Goal: Communication & Community: Answer question/provide support

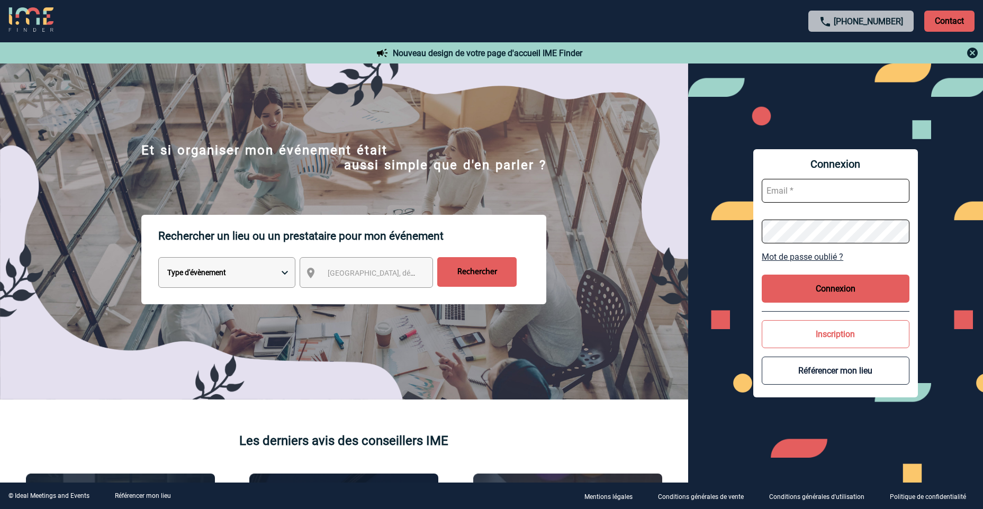
click at [820, 193] on input "text" at bounding box center [836, 191] width 148 height 24
type input "A"
click at [786, 190] on input "Aurélie.moro@knds.fr" at bounding box center [836, 191] width 148 height 24
type input "Aurelie.moro@knds.fr"
click at [832, 282] on button "Connexion" at bounding box center [836, 289] width 148 height 28
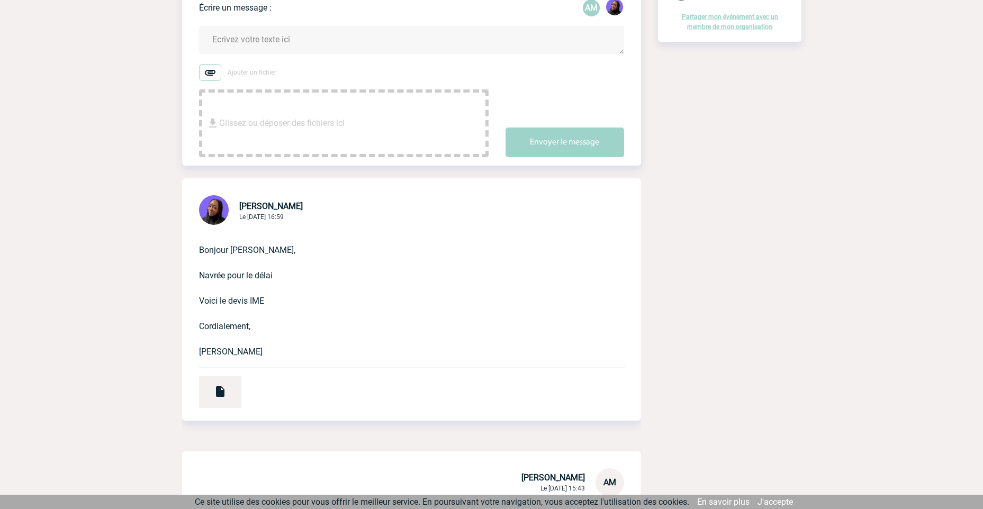
scroll to position [212, 0]
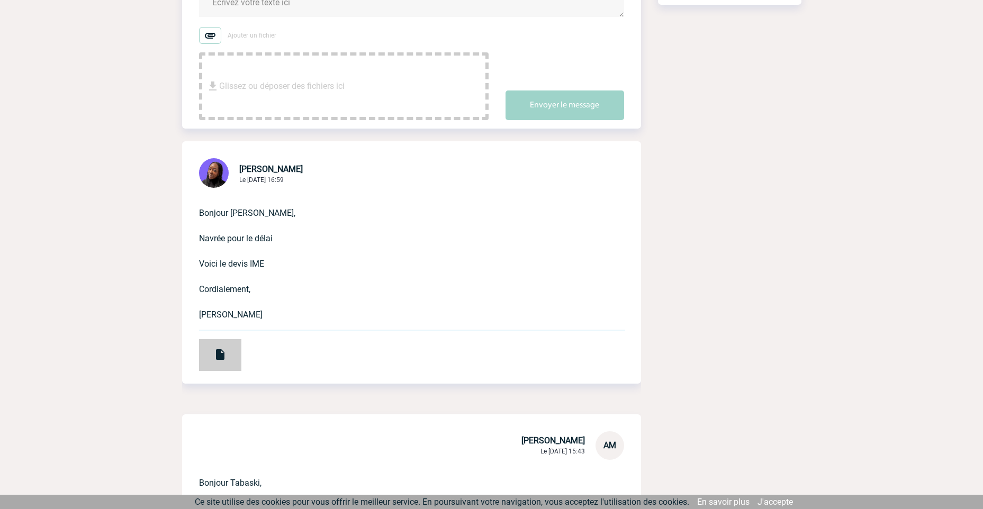
click at [228, 339] on div at bounding box center [220, 355] width 42 height 32
click at [275, 80] on span "Glissez ou déposer des fichiers ici" at bounding box center [282, 86] width 126 height 53
click at [316, 75] on span "Glissez ou déposer des fichiers ici" at bounding box center [282, 86] width 126 height 53
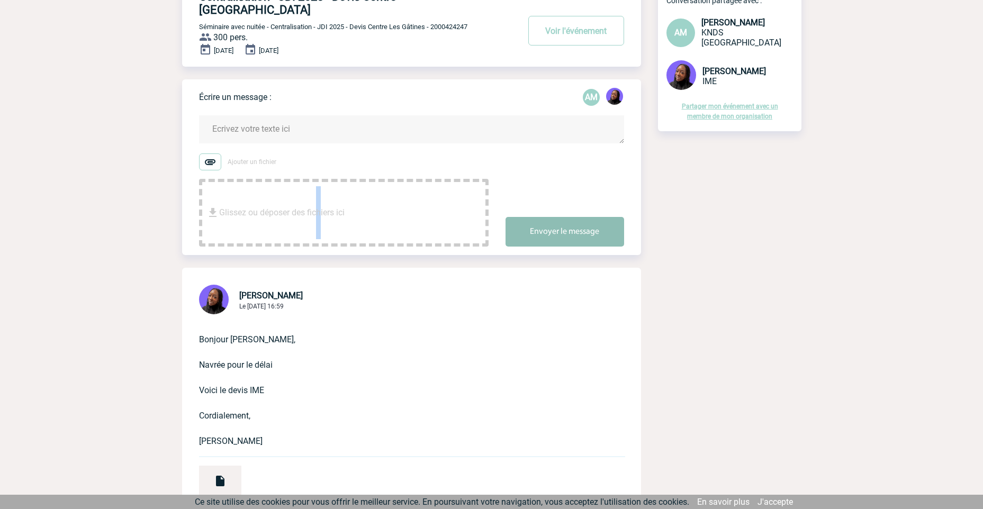
scroll to position [0, 0]
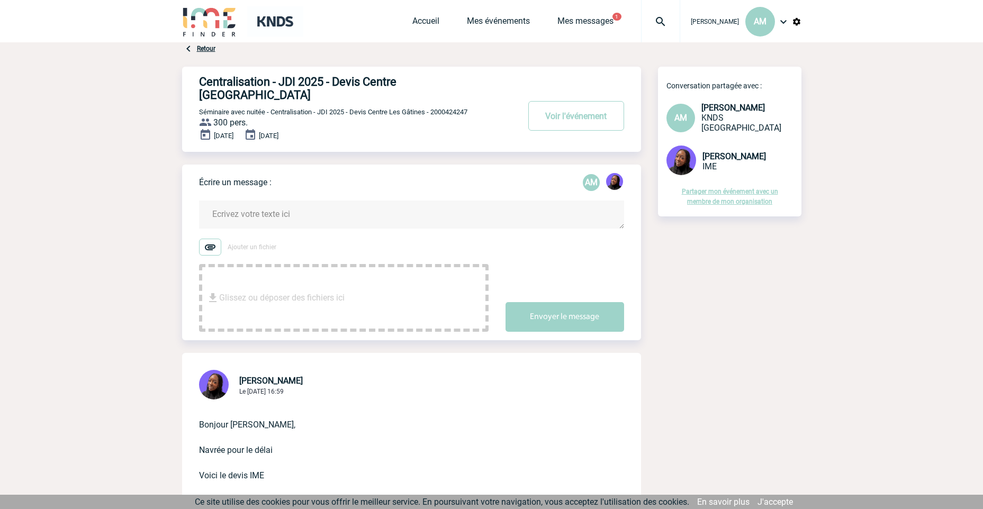
click at [262, 201] on textarea at bounding box center [411, 215] width 425 height 28
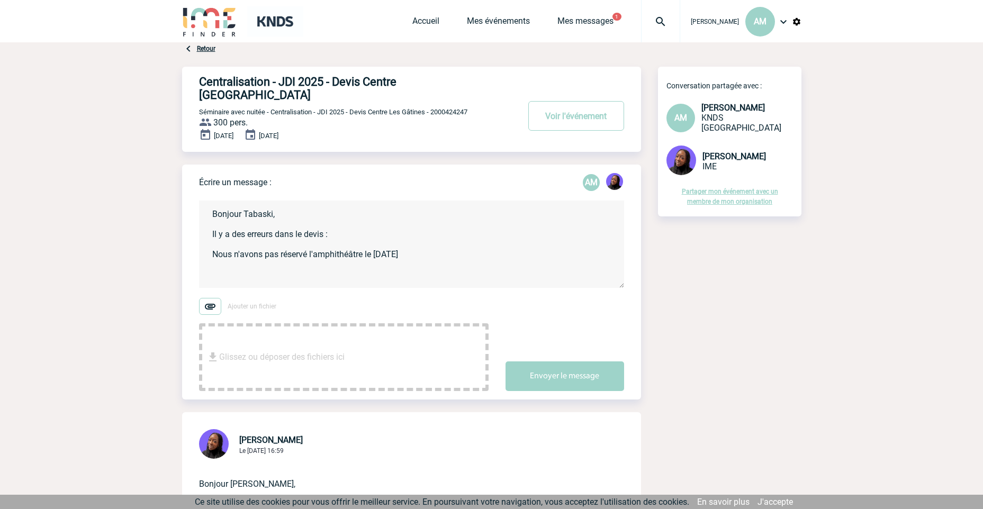
click at [434, 240] on textarea "Bonjour Tabaski, Il y a des erreurs dans le devis : Nous n'avons pas réservé l'…" at bounding box center [411, 244] width 425 height 87
click at [423, 243] on textarea "Bonjour Tabaski, Il y a des erreurs dans le devis : Nous n'avons pas réservé l'…" at bounding box center [411, 244] width 425 height 87
click at [209, 242] on textarea "Bonjour Tabaski, Il y a des erreurs dans le devis : Nous n'avons pas réservé l'…" at bounding box center [411, 244] width 425 height 87
click at [243, 256] on textarea "Bonjour Tabaski, Il y a des erreurs dans le devis : - Nous n'avons pas réservé …" at bounding box center [411, 244] width 425 height 87
click at [545, 256] on textarea "Bonjour Tabaski, Il y a des erreurs dans le devis : - Nous n'avons pas réservé …" at bounding box center [411, 244] width 425 height 87
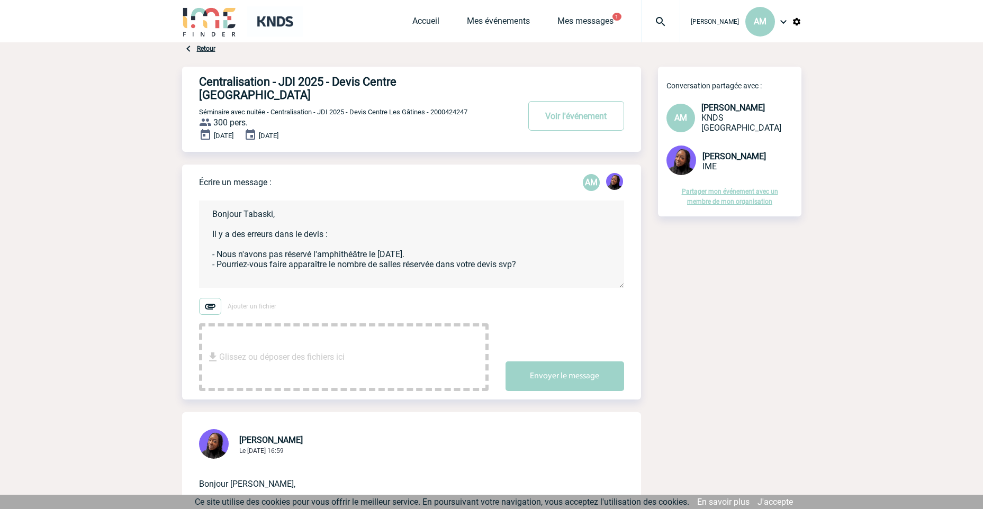
drag, startPoint x: 560, startPoint y: 256, endPoint x: 552, endPoint y: 258, distance: 8.7
click at [560, 256] on textarea "Bonjour Tabaski, Il y a des erreurs dans le devis : - Nous n'avons pas réservé …" at bounding box center [411, 244] width 425 height 87
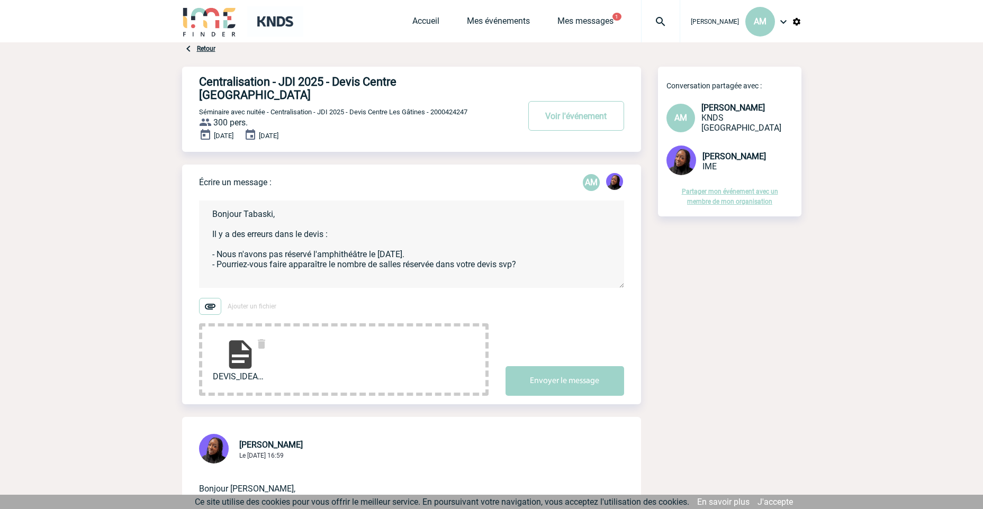
click at [326, 298] on label "Ajouter un fichier" at bounding box center [344, 306] width 290 height 17
click at [0, 0] on input "Ajouter un fichier" at bounding box center [0, 0] width 0 height 0
click at [238, 340] on img at bounding box center [240, 355] width 34 height 34
click at [352, 220] on textarea "Bonjour Tabaski, Il y a des erreurs dans le devis : - Nous n'avons pas réservé …" at bounding box center [411, 244] width 425 height 87
click at [449, 243] on textarea "Bonjour Tabaski, Il y a des erreurs dans le devis : - Nous n'avons pas réservé …" at bounding box center [411, 244] width 425 height 87
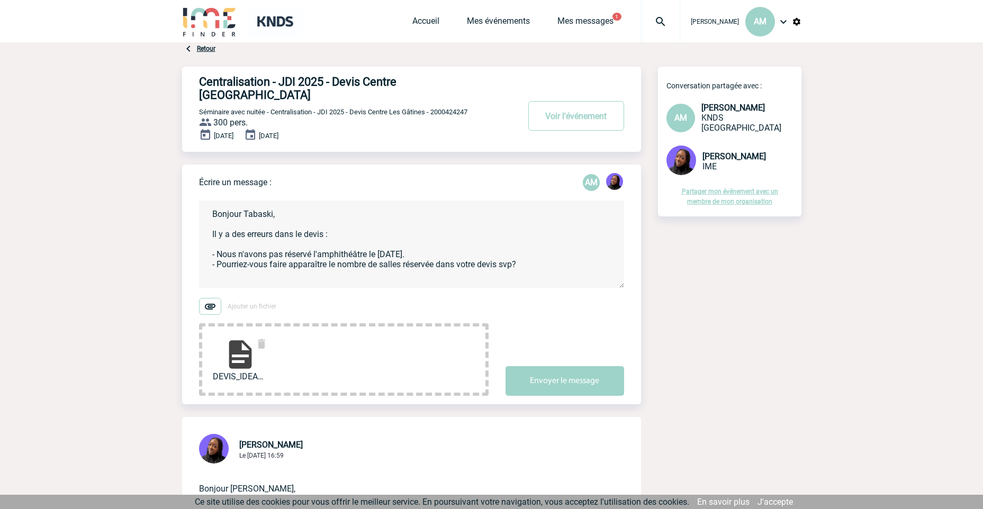
click at [542, 252] on textarea "Bonjour Tabaski, Il y a des erreurs dans le devis : - Nous n'avons pas réservé …" at bounding box center [411, 244] width 425 height 87
click at [536, 246] on textarea "Bonjour Tabaski, Il y a des erreurs dans le devis : - Nous n'avons pas réservé …" at bounding box center [411, 244] width 425 height 87
click at [538, 250] on textarea "Bonjour Tabaski, Il y a des erreurs dans le devis : - Nous n'avons pas réservé …" at bounding box center [411, 244] width 425 height 87
click at [538, 253] on textarea "Bonjour Tabaski, Il y a des erreurs dans le devis : - Nous n'avons pas réservé …" at bounding box center [411, 244] width 425 height 87
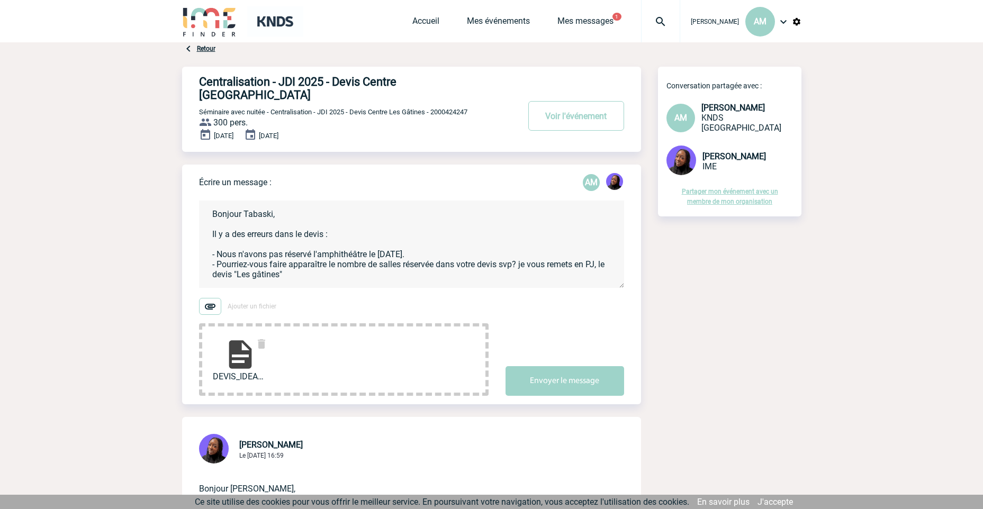
drag, startPoint x: 518, startPoint y: 300, endPoint x: 507, endPoint y: 287, distance: 17.3
click at [517, 298] on div "Ajouter un fichier DEVIS_IDEAL_MEETINGS... Envoyer le message" at bounding box center [420, 347] width 442 height 98
click at [547, 298] on div "Ajouter un fichier DEVIS_IDEAL_MEETINGS... Envoyer le message" at bounding box center [420, 347] width 442 height 98
click at [392, 209] on textarea "Bonjour Tabaski, Il y a des erreurs dans le devis : - Nous n'avons pas réservé …" at bounding box center [411, 244] width 425 height 87
click at [449, 232] on textarea "Bonjour Tabaski, Il y a des erreurs dans le devis : - Nous n'avons pas réservé …" at bounding box center [411, 244] width 425 height 87
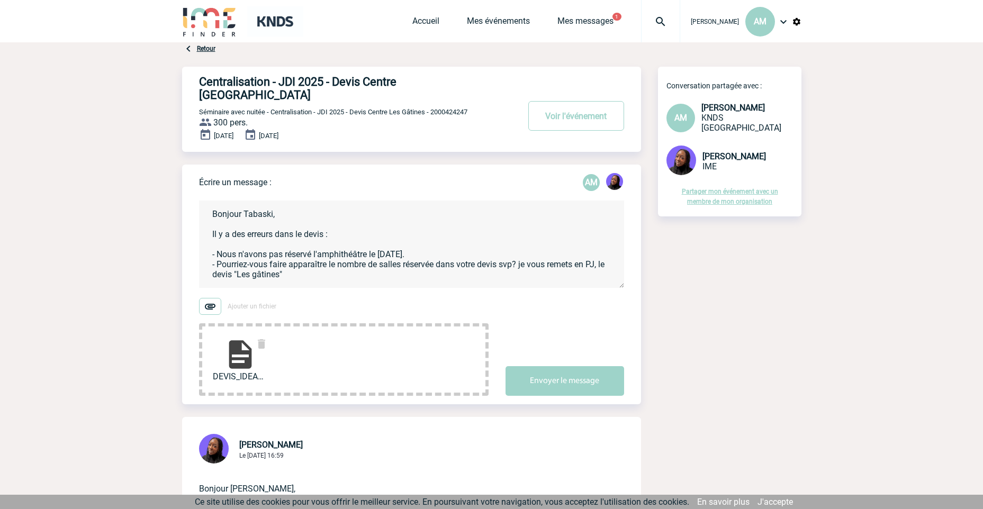
click at [330, 265] on textarea "Bonjour Tabaski, Il y a des erreurs dans le devis : - Nous n'avons pas réservé …" at bounding box center [411, 244] width 425 height 87
click at [333, 259] on textarea "Bonjour Tabaski, Il y a des erreurs dans le devis : - Nous n'avons pas réservé …" at bounding box center [411, 244] width 425 height 87
click at [519, 251] on textarea "Bonjour Tabaski, Il y a des erreurs dans le devis : - Nous n'avons pas réservé …" at bounding box center [411, 244] width 425 height 87
click at [521, 249] on textarea "Bonjour Tabaski, Il y a des erreurs dans le devis : - Nous n'avons pas réservé …" at bounding box center [411, 244] width 425 height 87
click at [392, 264] on textarea "Bonjour Tabaski, Il y a des erreurs dans le devis : - Nous n'avons pas réservé …" at bounding box center [411, 244] width 425 height 87
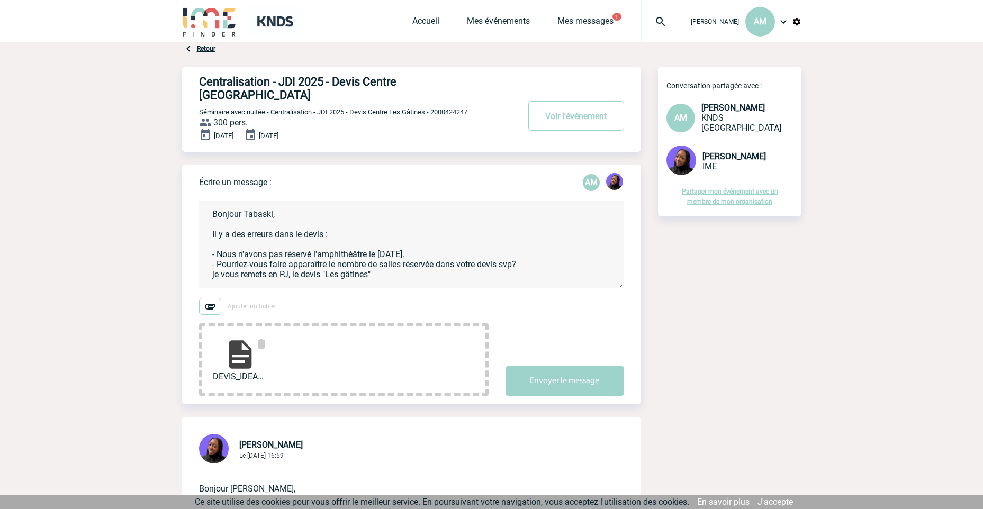
click at [542, 235] on textarea "Bonjour Tabaski, Il y a des erreurs dans le devis : - Nous n'avons pas réservé …" at bounding box center [411, 244] width 425 height 87
drag, startPoint x: 498, startPoint y: 221, endPoint x: 532, endPoint y: 232, distance: 35.8
click at [499, 222] on textarea "Bonjour Tabaski, Il y a des erreurs dans le devis : - Nous n'avons pas réservé …" at bounding box center [411, 244] width 425 height 87
click at [572, 248] on textarea "Bonjour Tabaski, Il y a des erreurs dans le devis : - Nous n'avons pas réservé …" at bounding box center [411, 244] width 425 height 87
click at [416, 269] on textarea "Bonjour Tabaski, Il y a des erreurs dans le devis : - Nous n'avons pas réservé …" at bounding box center [411, 244] width 425 height 87
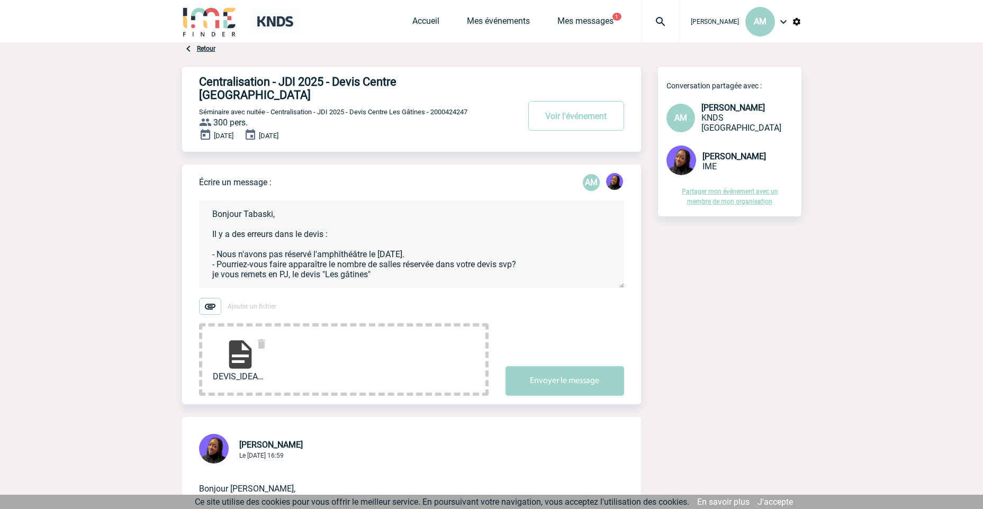
click at [401, 258] on textarea "Bonjour Tabaski, Il y a des erreurs dans le devis : - Nous n'avons pas réservé …" at bounding box center [411, 244] width 425 height 87
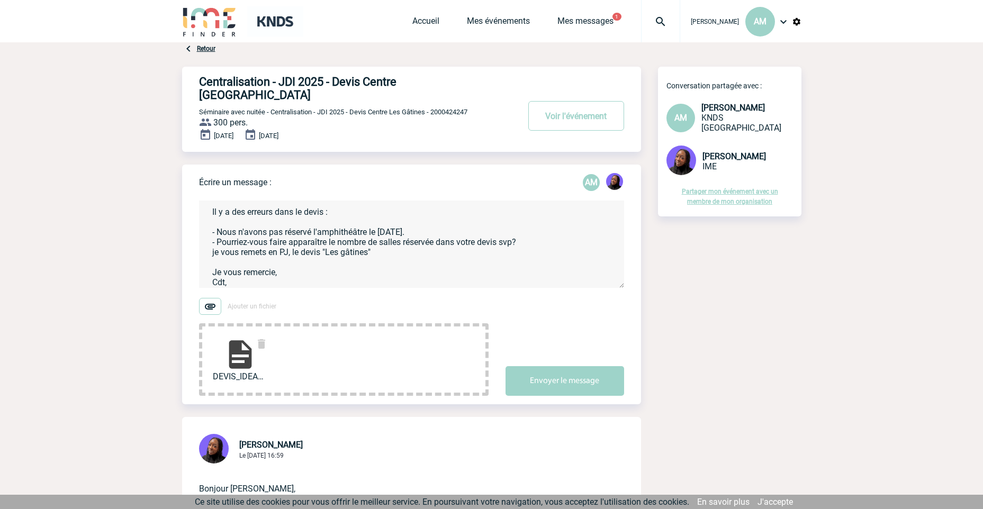
scroll to position [32, 0]
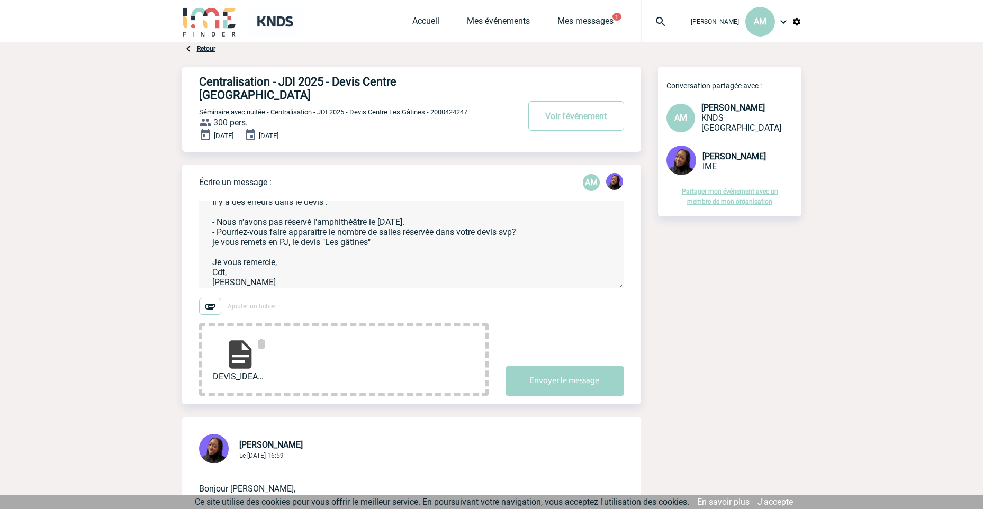
click at [407, 260] on textarea "Bonjour Tabaski, Il y a des erreurs dans le devis : - Nous n'avons pas réservé …" at bounding box center [411, 244] width 425 height 87
click at [418, 249] on textarea "Bonjour Tabaski, Il y a des erreurs dans le devis : - Nous n'avons pas réservé …" at bounding box center [411, 244] width 425 height 87
click at [464, 251] on textarea "Bonjour Tabaski, Il y a des erreurs dans le devis : - Nous n'avons pas réservé …" at bounding box center [411, 244] width 425 height 87
type textarea "Bonjour Tabaski, Il y a des erreurs dans le devis : - Nous n'avons pas réservé …"
click at [562, 368] on button "Envoyer le message" at bounding box center [565, 381] width 119 height 30
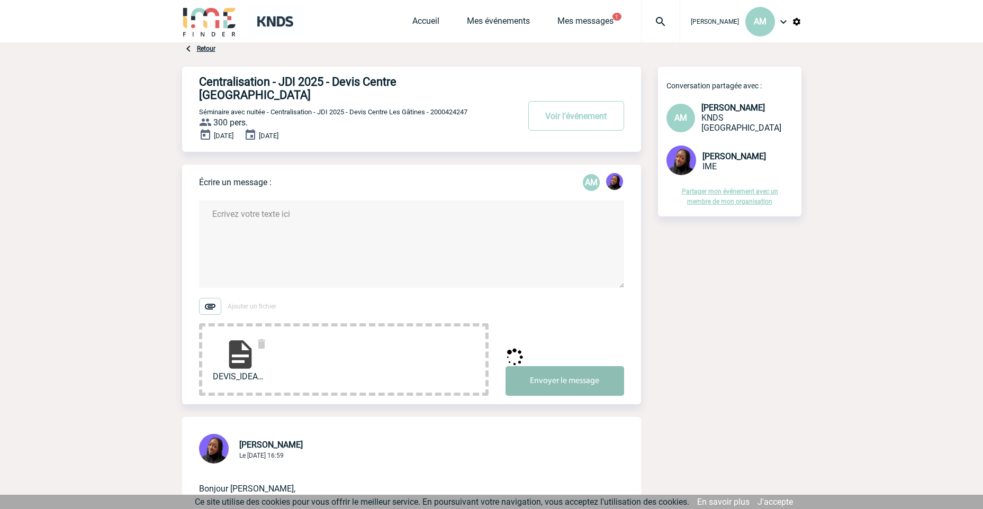
scroll to position [0, 0]
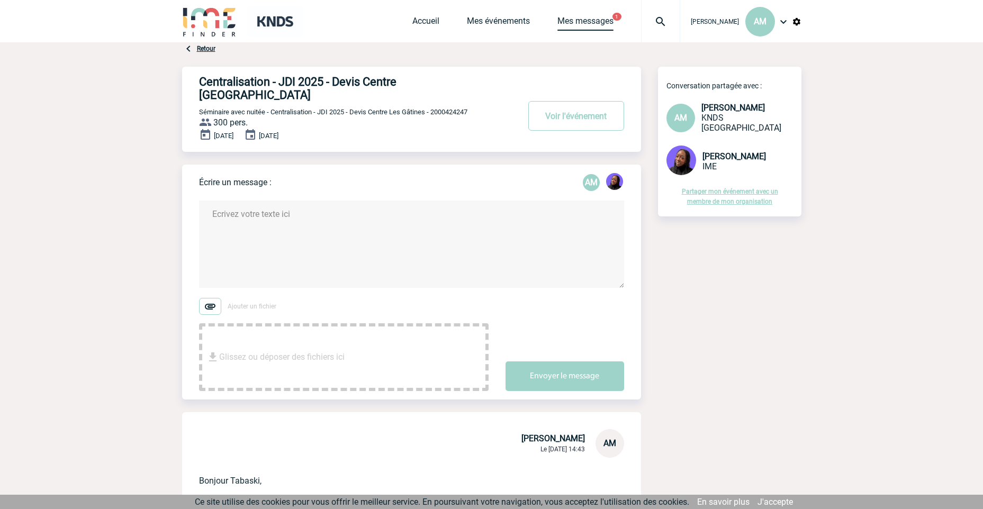
click at [608, 22] on link "Mes messages" at bounding box center [586, 23] width 56 height 15
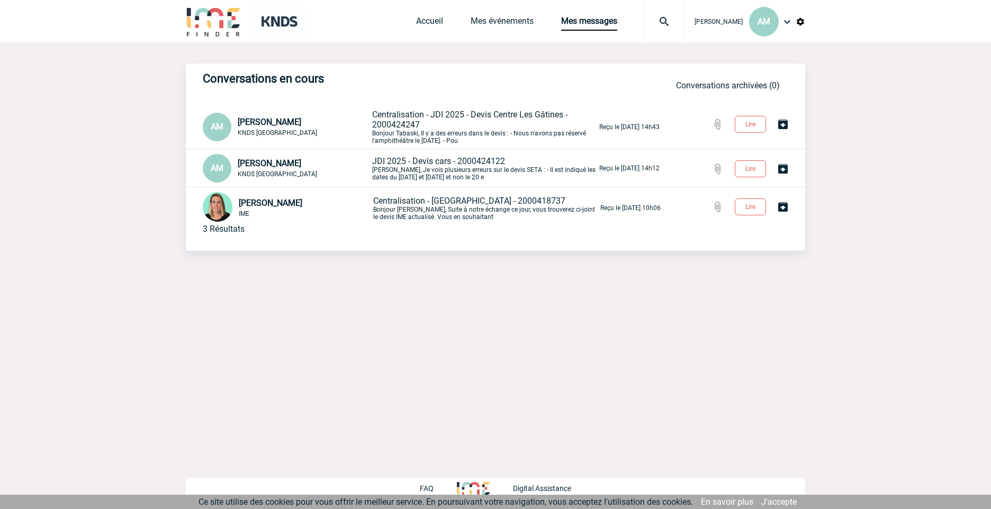
click at [440, 166] on span "JDI 2025 - Devis cars - 2000424122" at bounding box center [438, 161] width 133 height 10
